Goal: Transaction & Acquisition: Download file/media

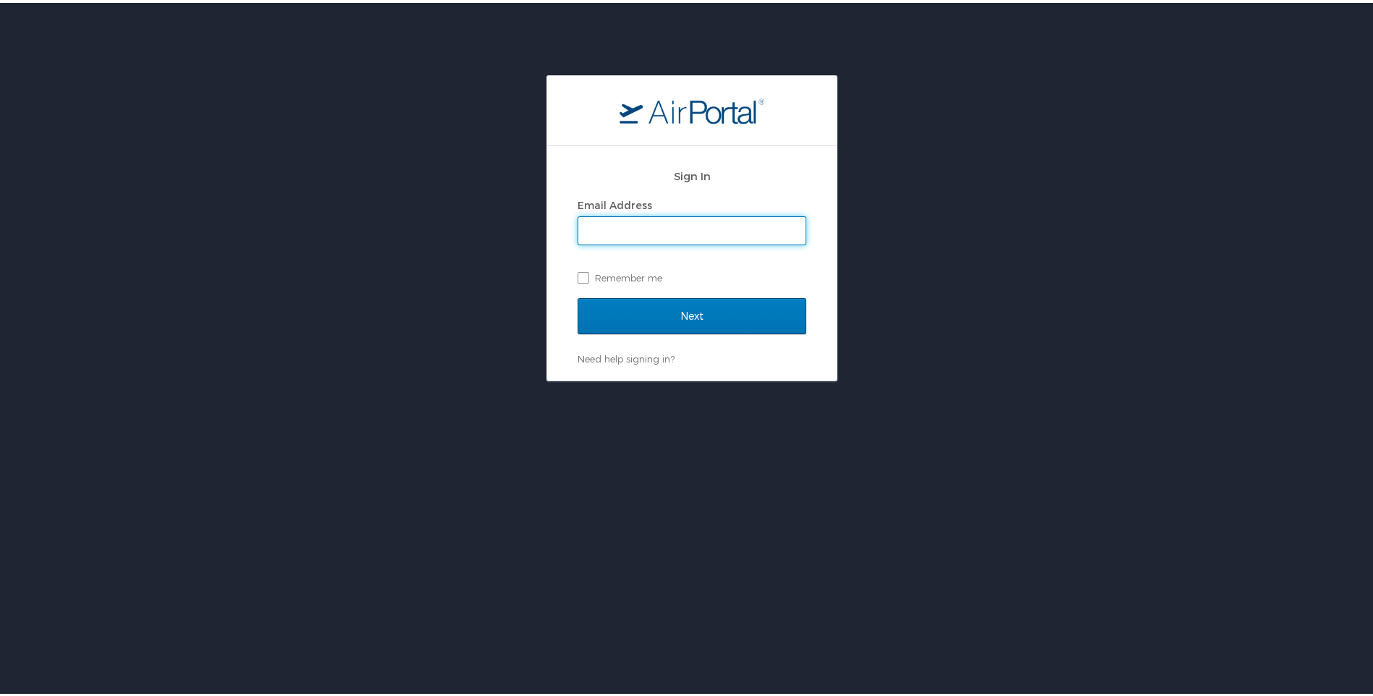
type input "[EMAIL_ADDRESS][DOMAIN_NAME]"
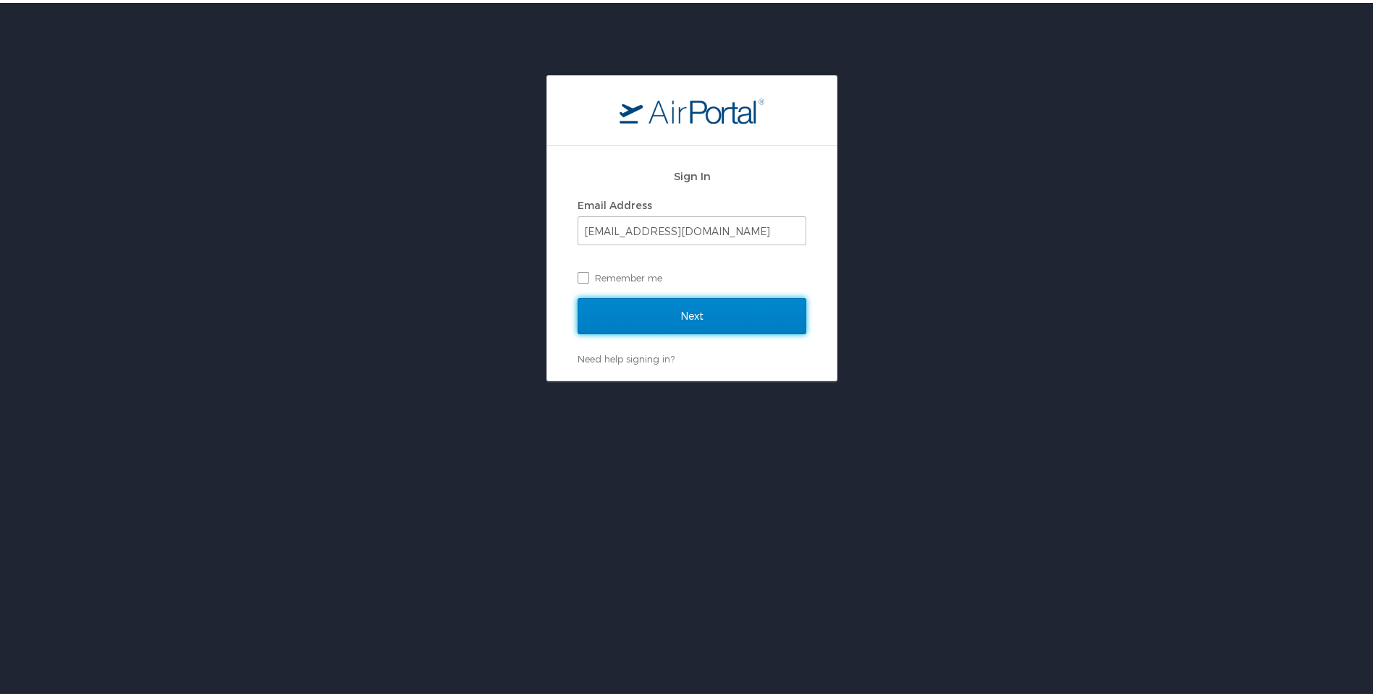
click at [685, 311] on input "Next" at bounding box center [692, 313] width 229 height 36
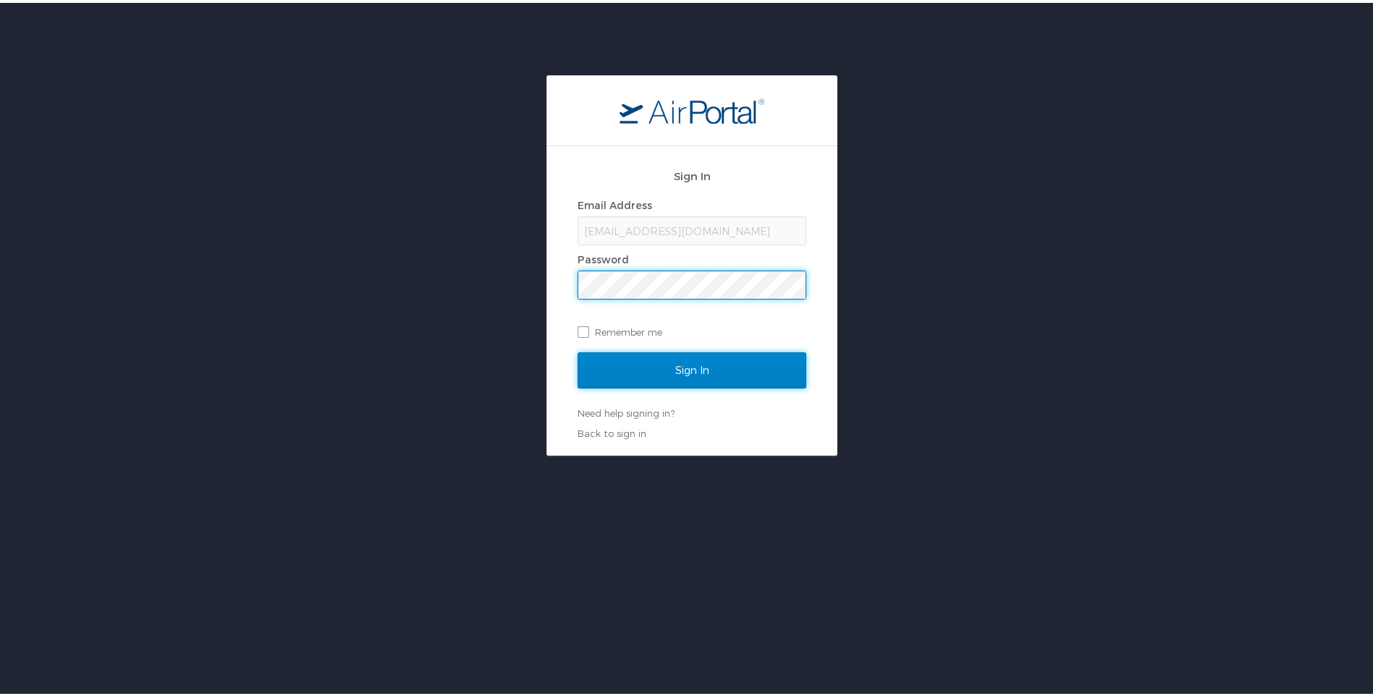
click at [697, 369] on input "Sign In" at bounding box center [692, 368] width 229 height 36
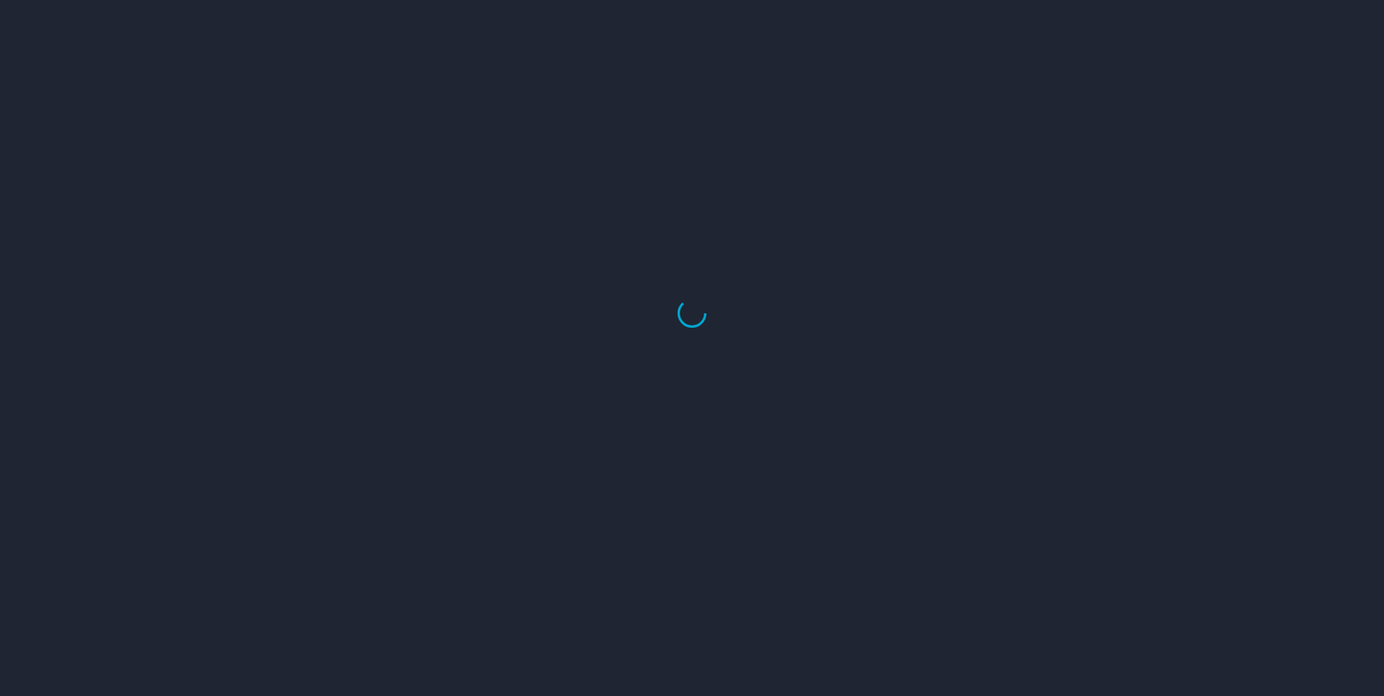
select select "US"
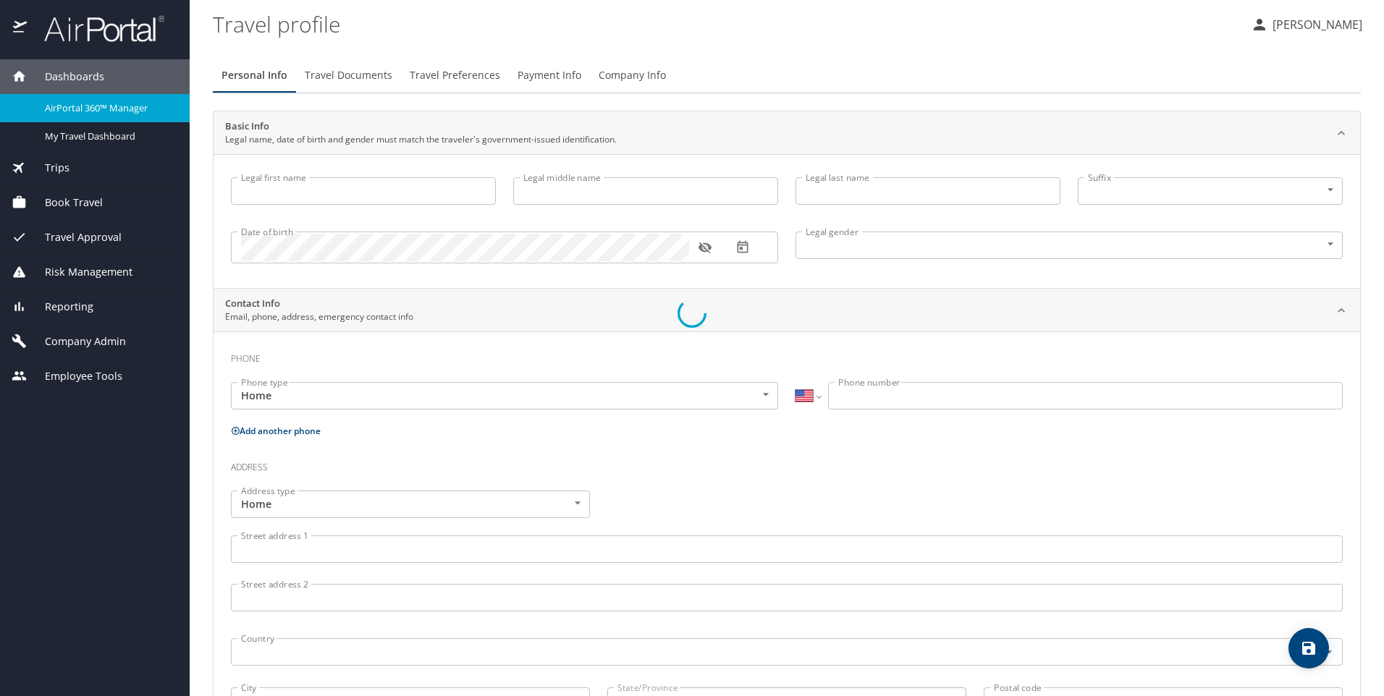
type input "Natasha"
type input "Swint"
type input "Female"
select select "US"
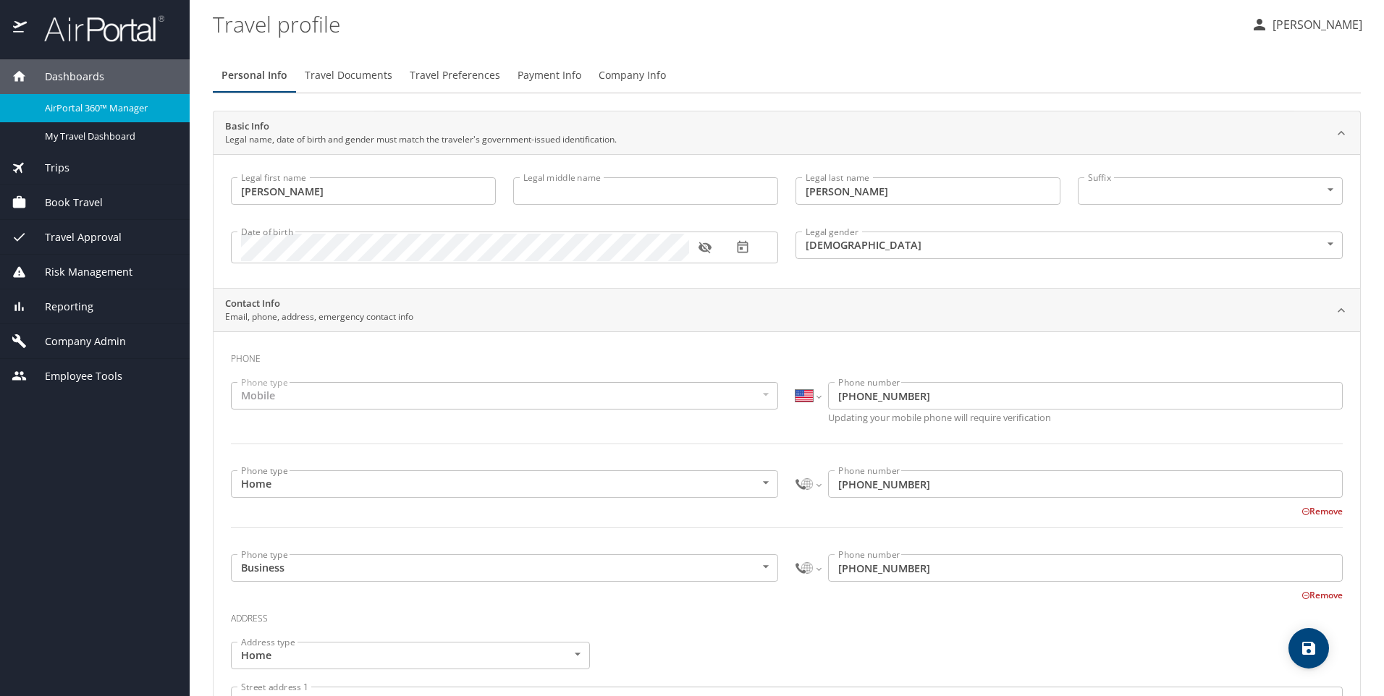
click at [79, 166] on div "Trips" at bounding box center [95, 168] width 166 height 16
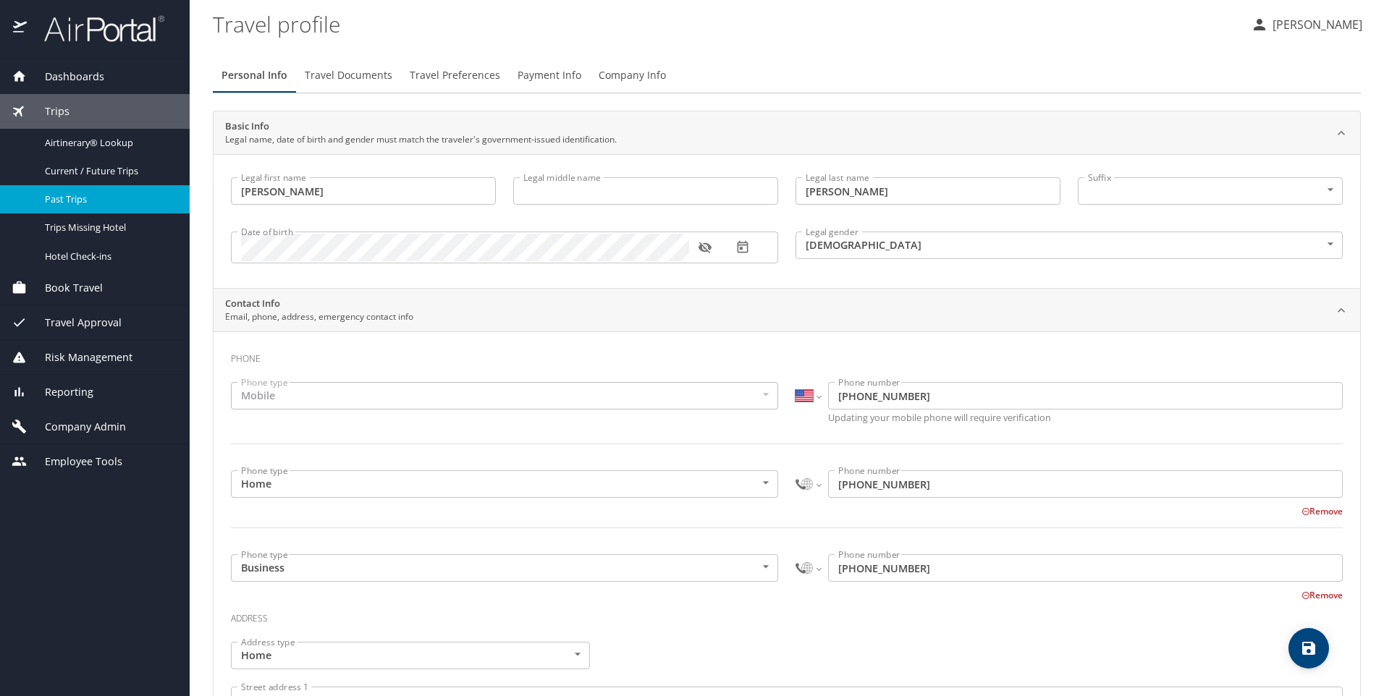
click at [75, 200] on span "Past Trips" at bounding box center [108, 200] width 127 height 14
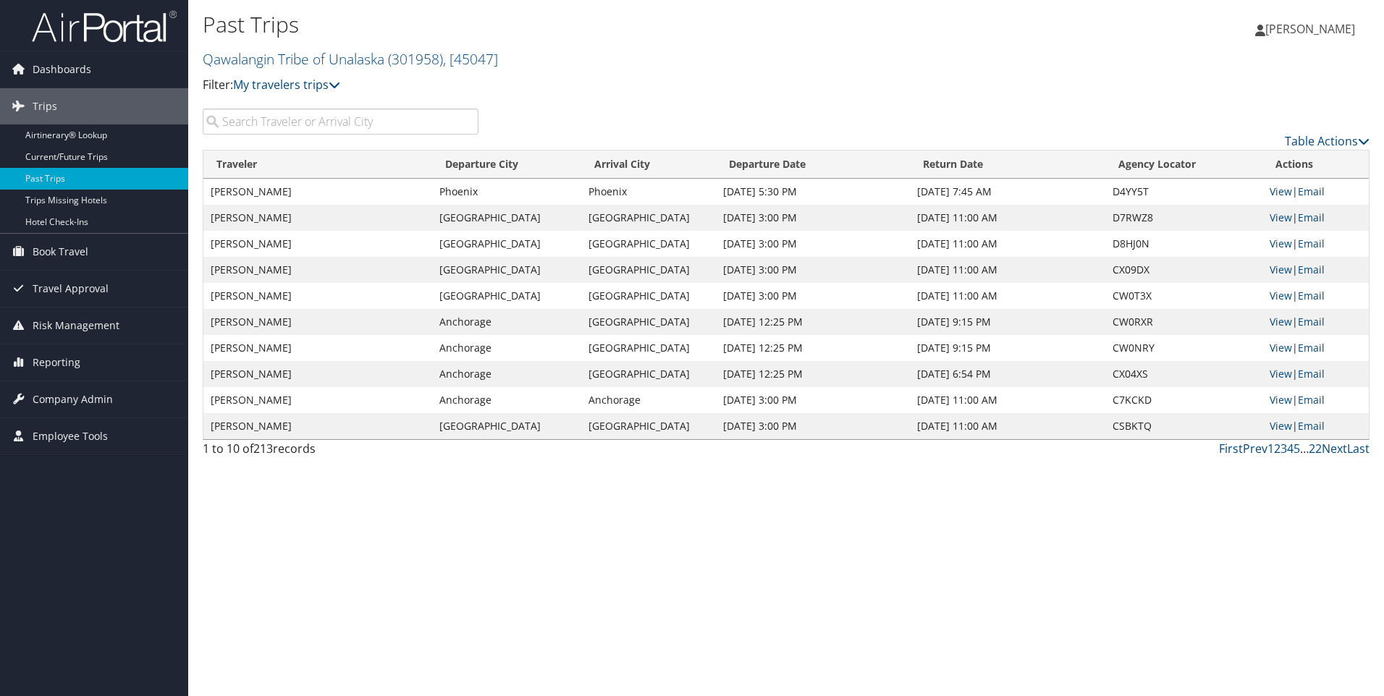
click at [858, 221] on td "Aug 31, 2025 3:00 PM" at bounding box center [813, 218] width 194 height 26
click at [1275, 216] on link "View" at bounding box center [1281, 218] width 22 height 14
click at [1278, 244] on link "View" at bounding box center [1281, 244] width 22 height 14
click at [107, 160] on link "Current/Future Trips" at bounding box center [94, 157] width 188 height 22
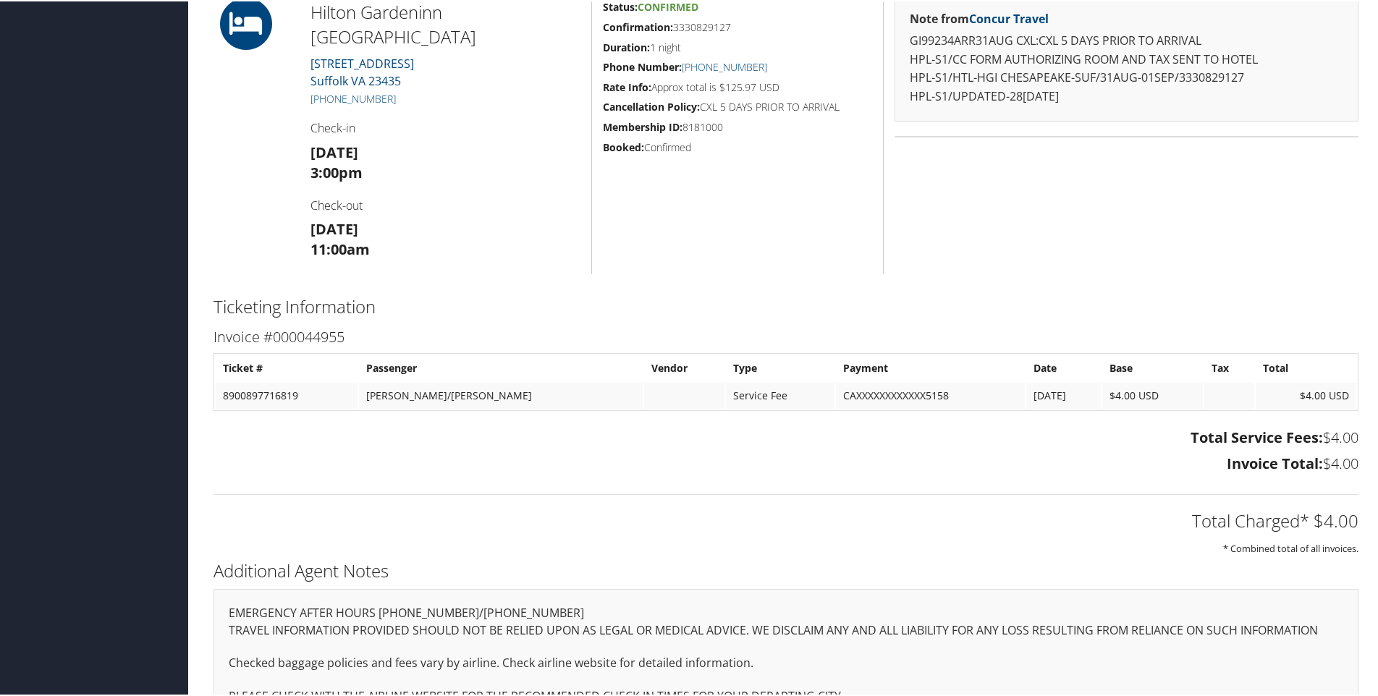
scroll to position [422, 0]
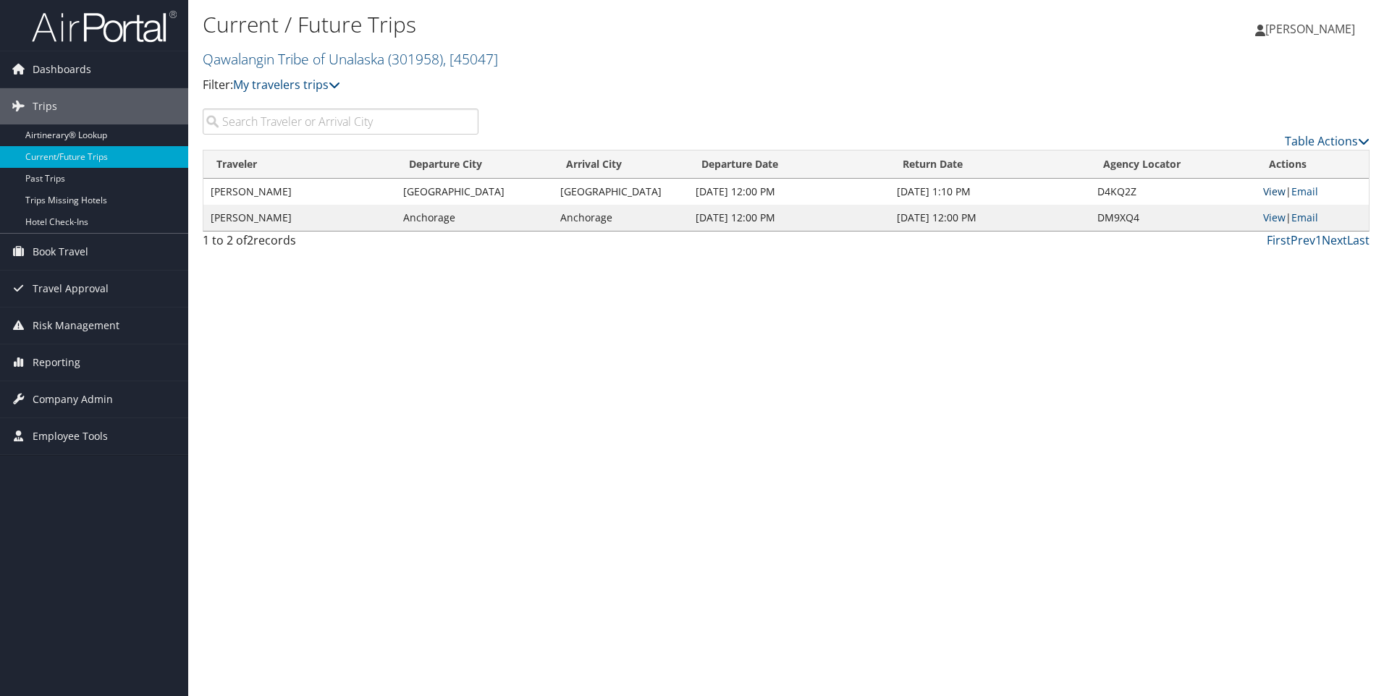
click at [1280, 189] on link "View" at bounding box center [1274, 192] width 22 height 14
click at [59, 173] on link "Past Trips" at bounding box center [94, 179] width 188 height 22
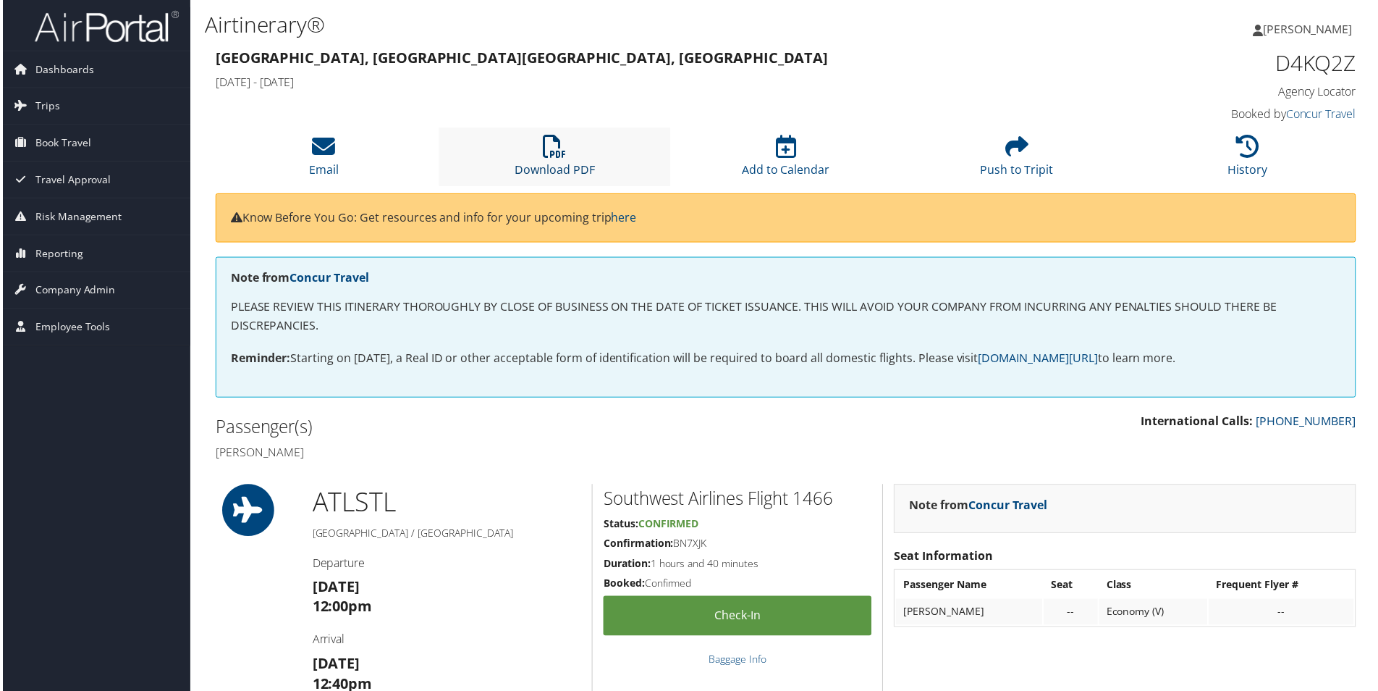
click at [552, 158] on icon at bounding box center [554, 146] width 23 height 23
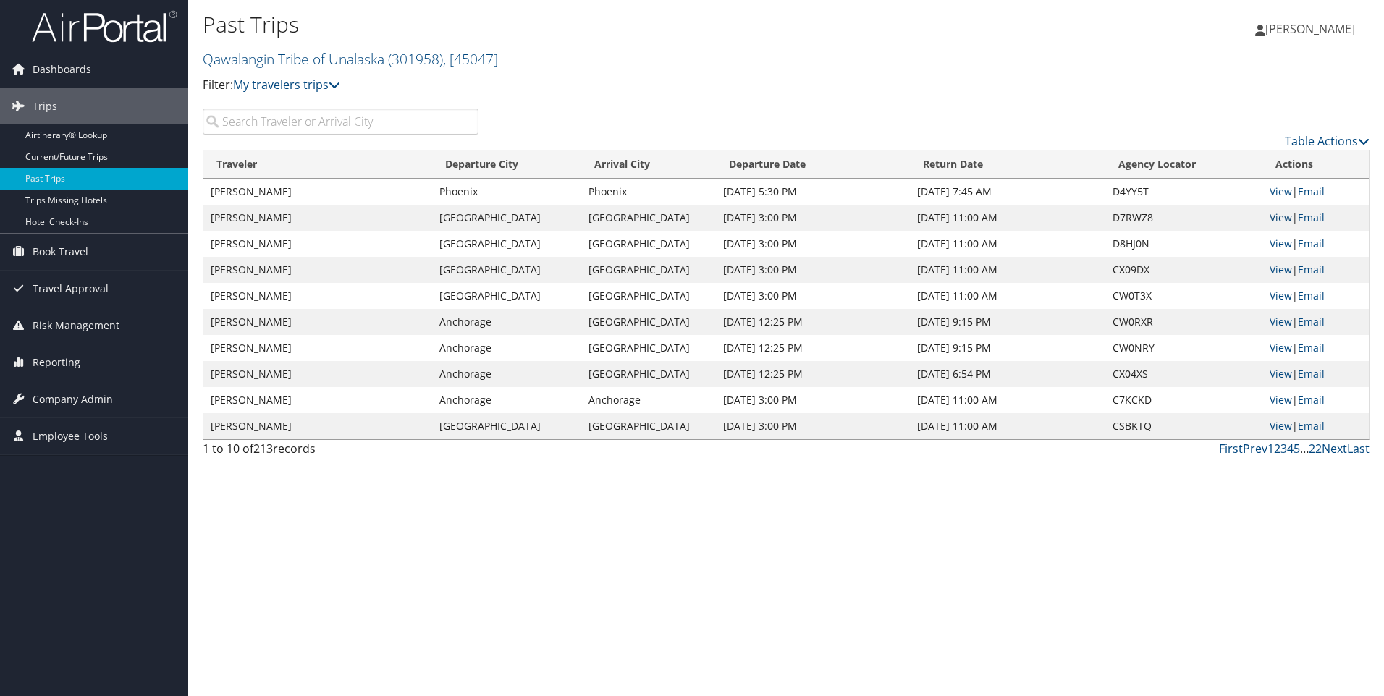
click at [1280, 220] on link "View" at bounding box center [1281, 218] width 22 height 14
click at [1273, 244] on link "View" at bounding box center [1281, 244] width 22 height 14
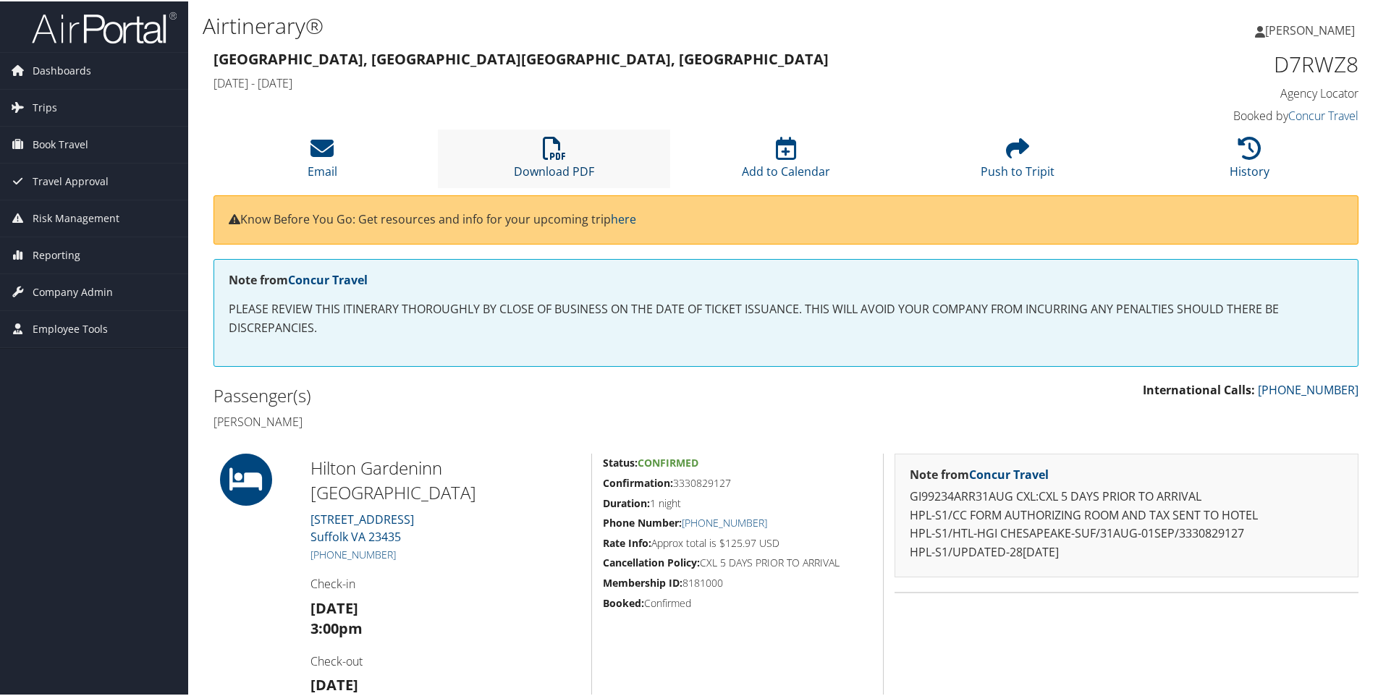
click at [552, 152] on icon at bounding box center [554, 146] width 23 height 23
click at [546, 167] on link "Download PDF" at bounding box center [554, 160] width 80 height 35
